Goal: Find specific page/section: Find specific page/section

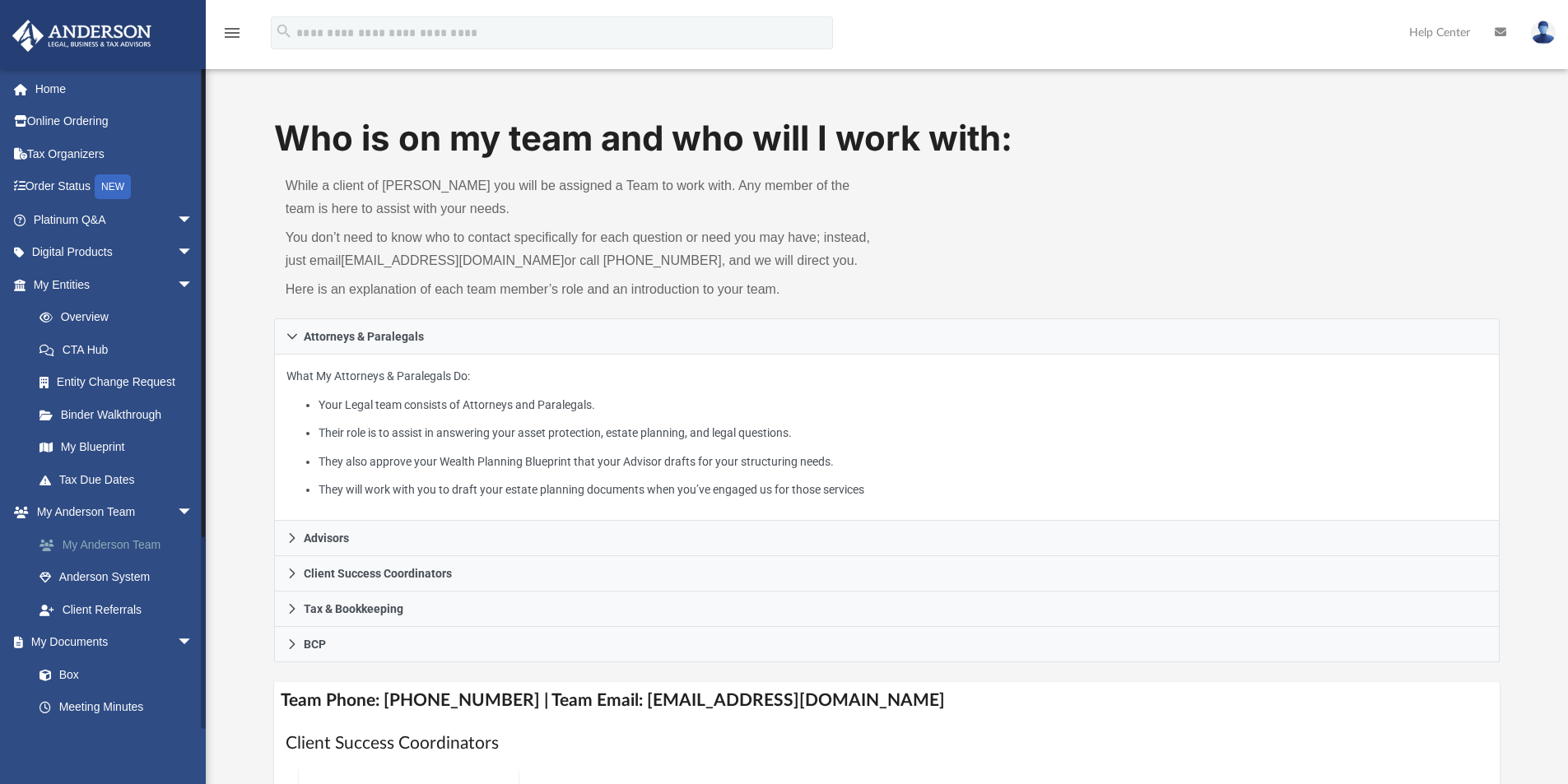
click at [119, 546] on link "My Anderson Team" at bounding box center [120, 544] width 195 height 33
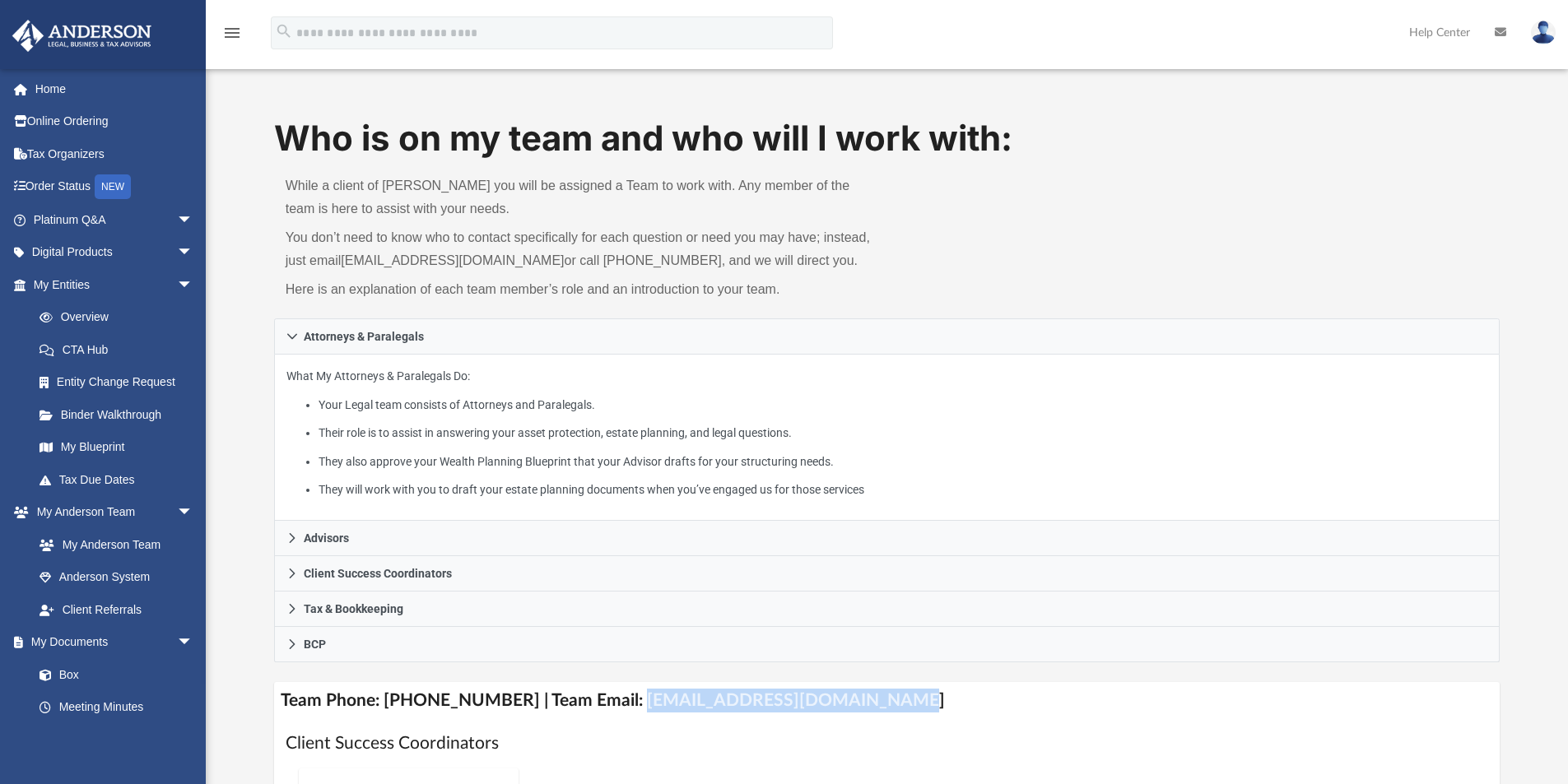
drag, startPoint x: 876, startPoint y: 702, endPoint x: 610, endPoint y: 697, distance: 266.0
click at [610, 697] on h4 "Team Phone: [PHONE_NUMBER] | Team Email: [EMAIL_ADDRESS][DOMAIN_NAME]" at bounding box center [887, 700] width 1226 height 37
copy h4 "[EMAIL_ADDRESS][DOMAIN_NAME]"
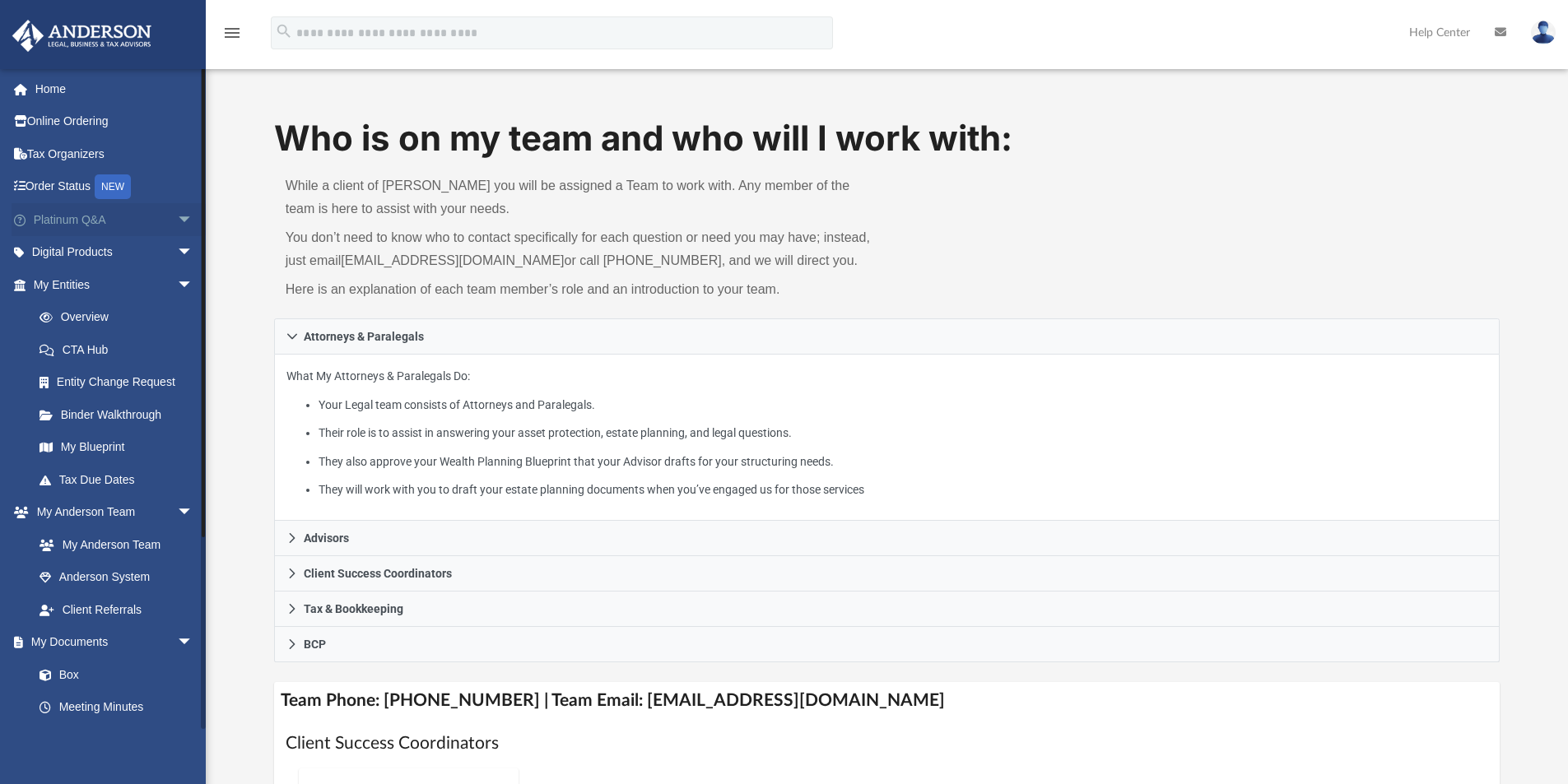
click at [68, 213] on link "Platinum Q&A arrow_drop_down" at bounding box center [114, 220] width 207 height 33
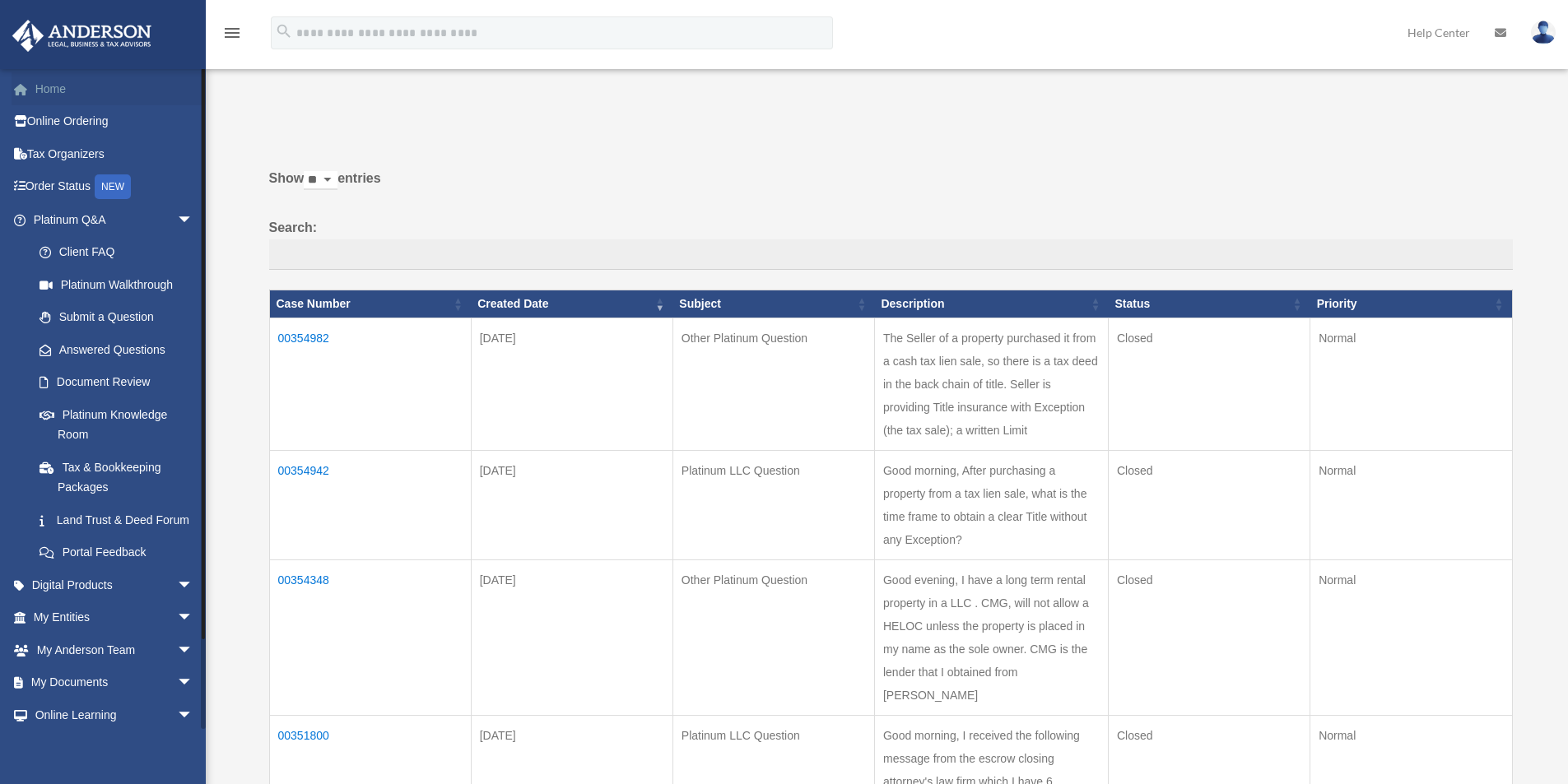
click at [60, 93] on link "Home" at bounding box center [114, 88] width 207 height 33
click at [58, 91] on link "Home" at bounding box center [114, 88] width 207 height 33
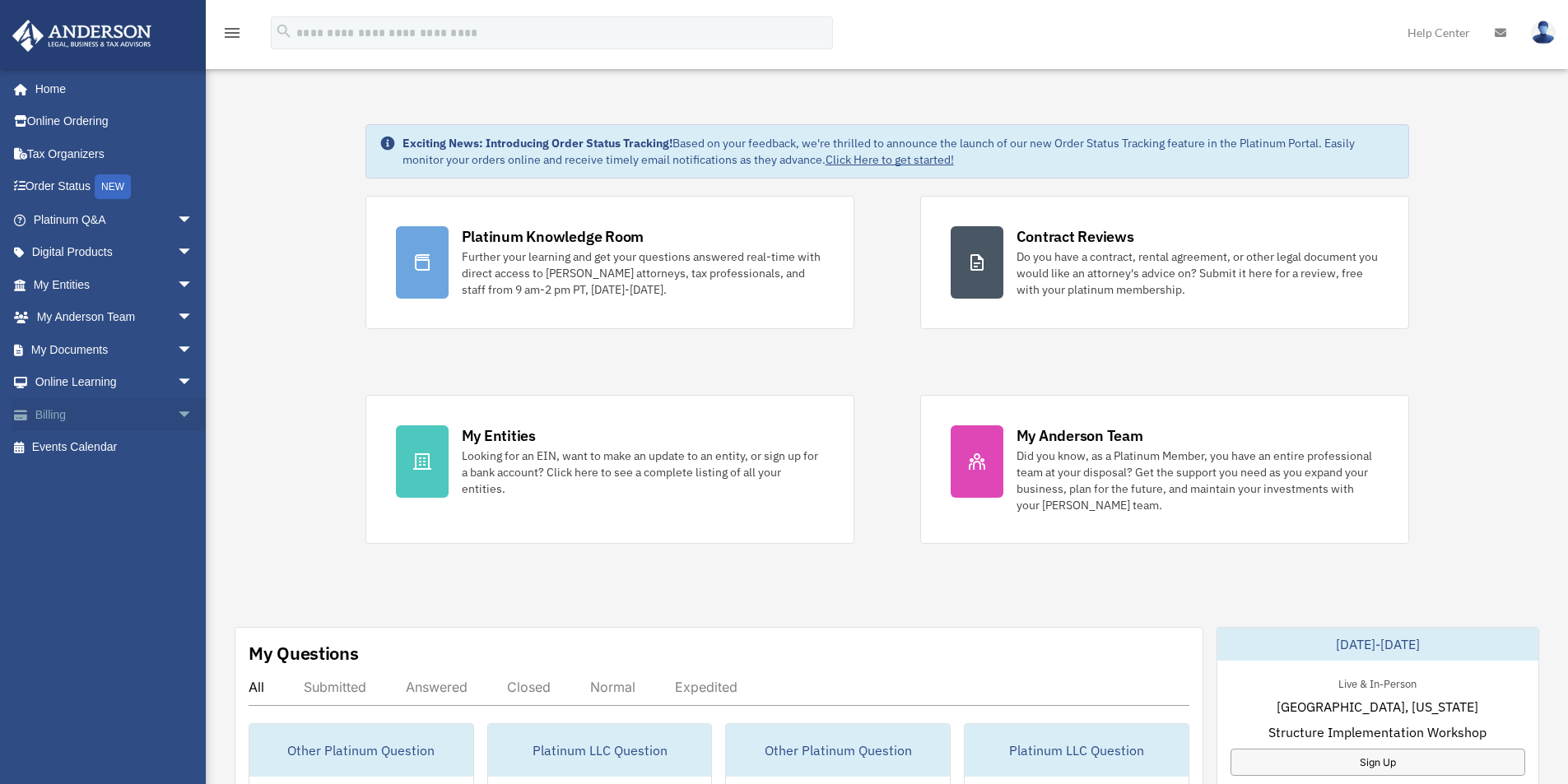
click at [49, 420] on link "Billing arrow_drop_down" at bounding box center [114, 415] width 207 height 33
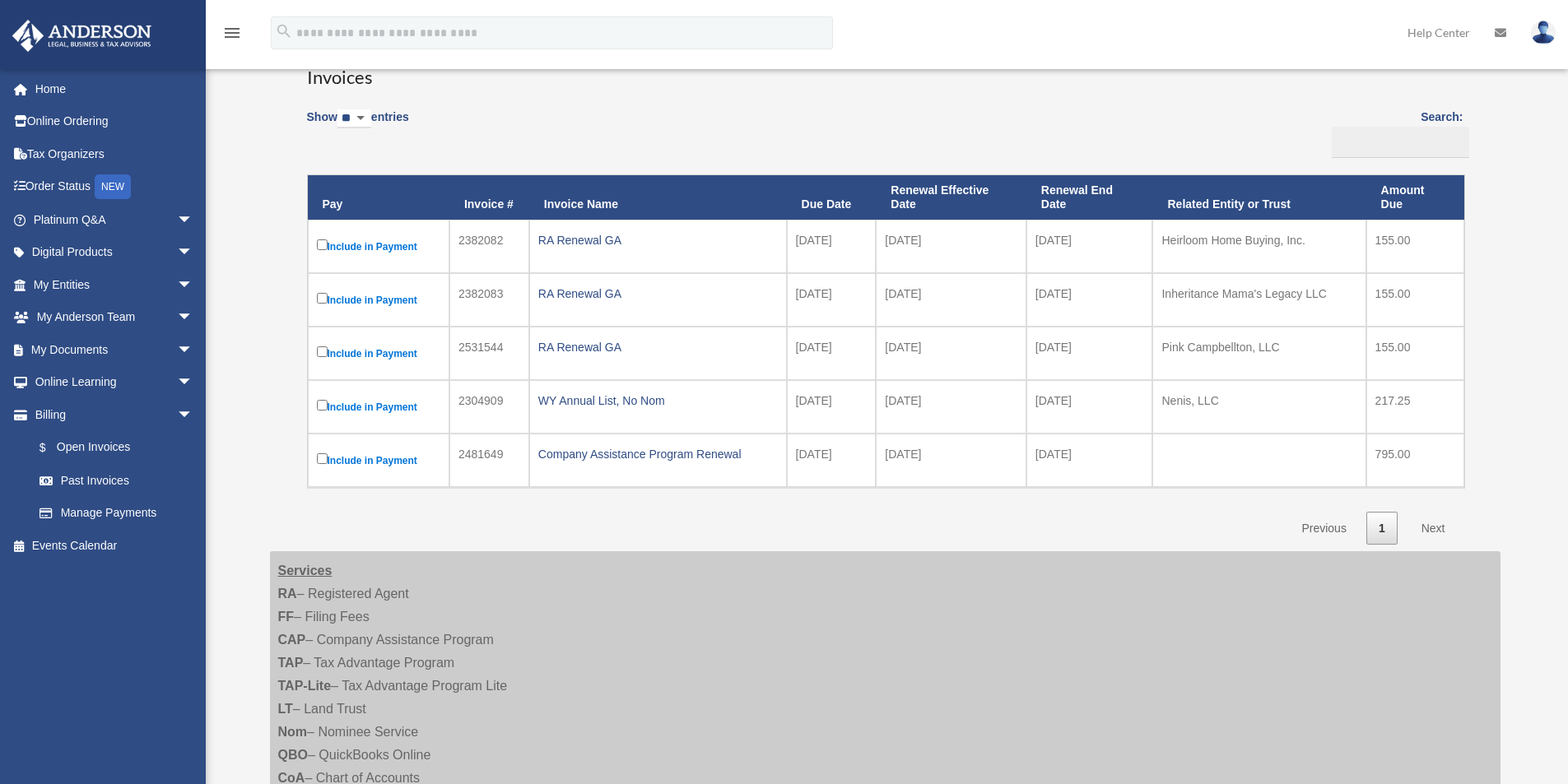
scroll to position [169, 0]
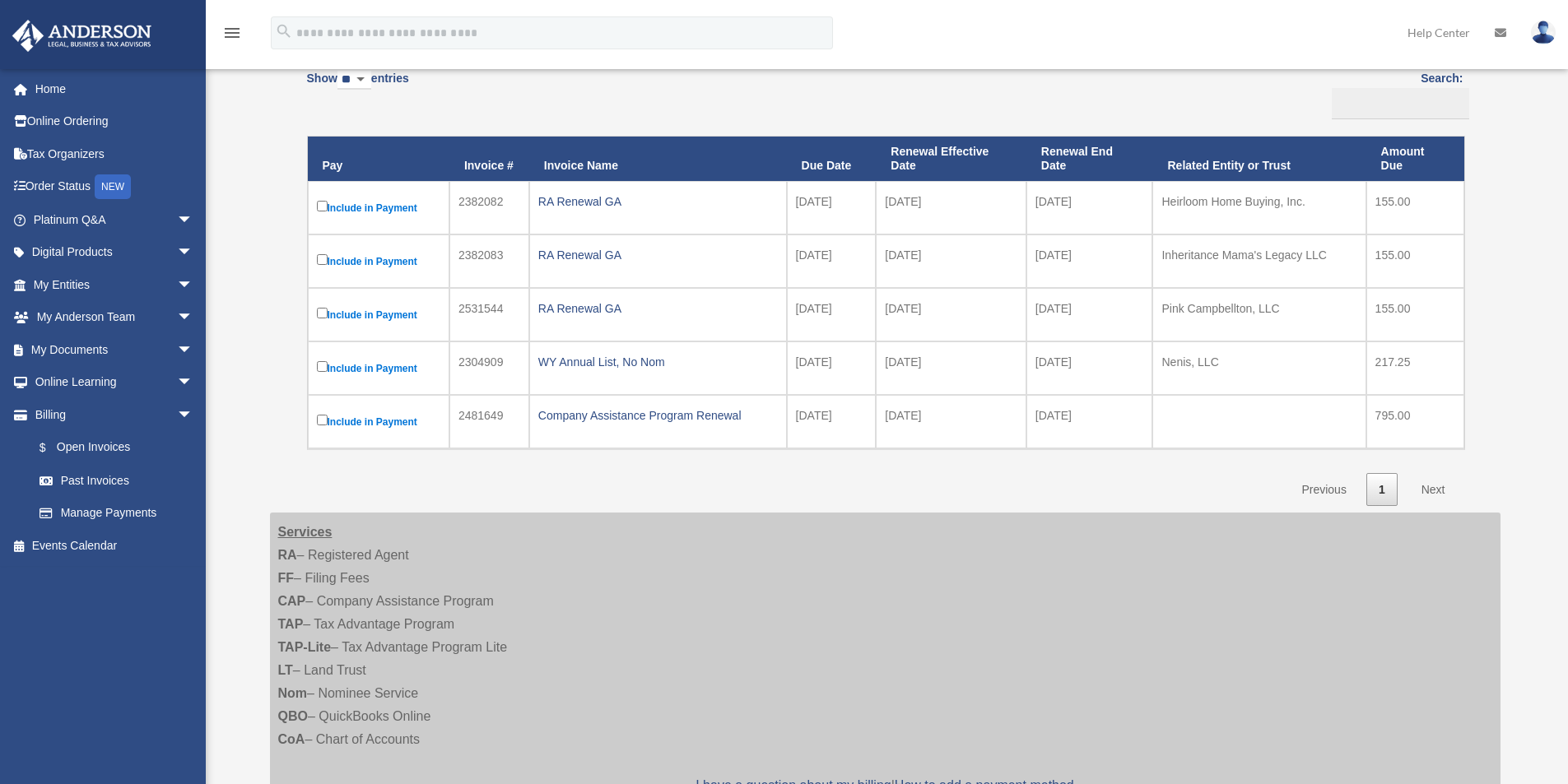
click at [1315, 486] on link "Previous" at bounding box center [1323, 489] width 69 height 33
click at [129, 469] on link "Past Invoices" at bounding box center [120, 480] width 195 height 33
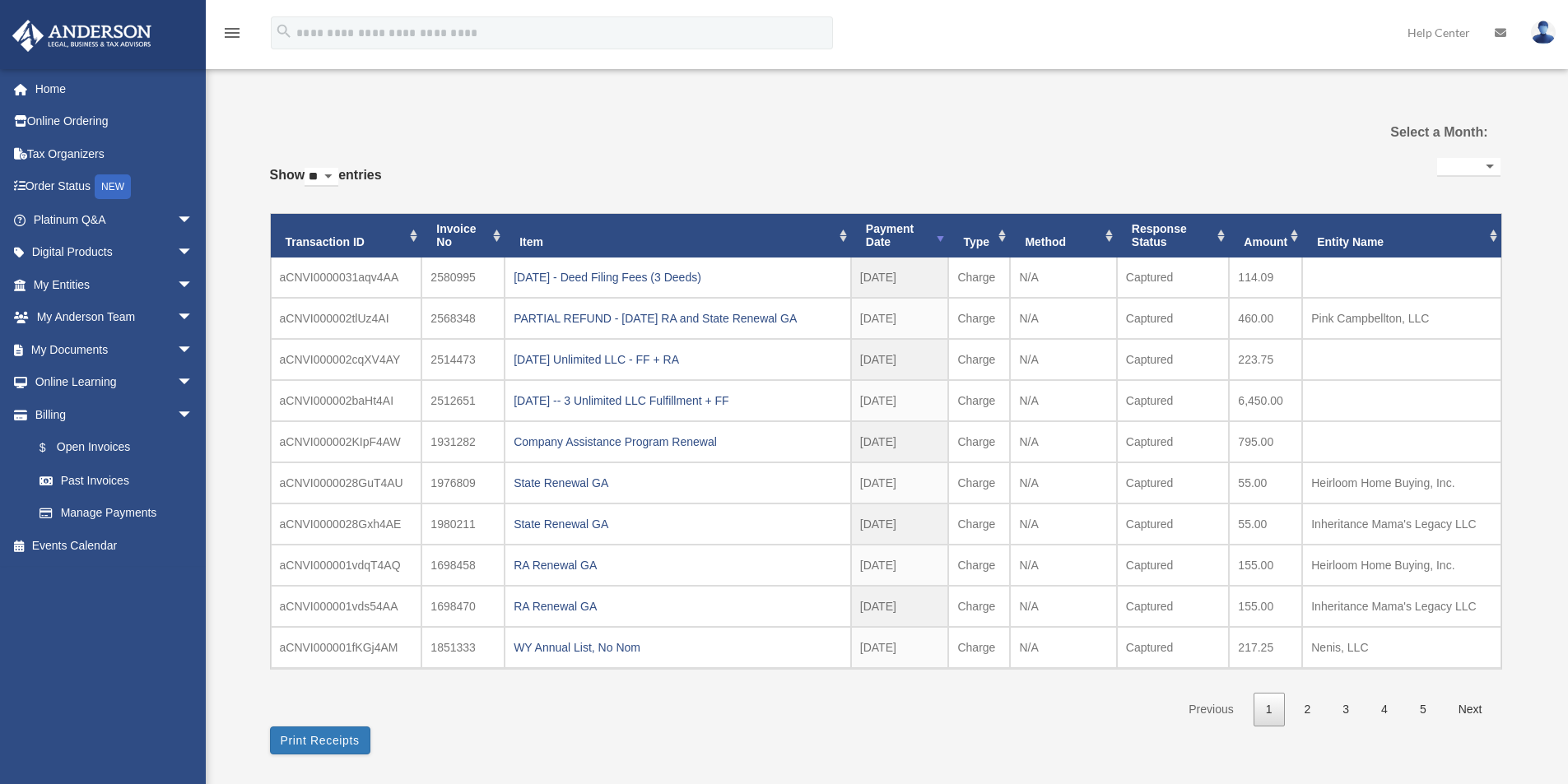
select select
